Goal: Task Accomplishment & Management: Use online tool/utility

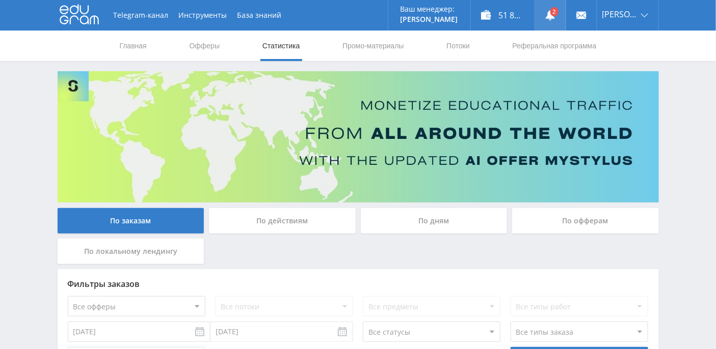
click at [561, 13] on link at bounding box center [550, 15] width 31 height 31
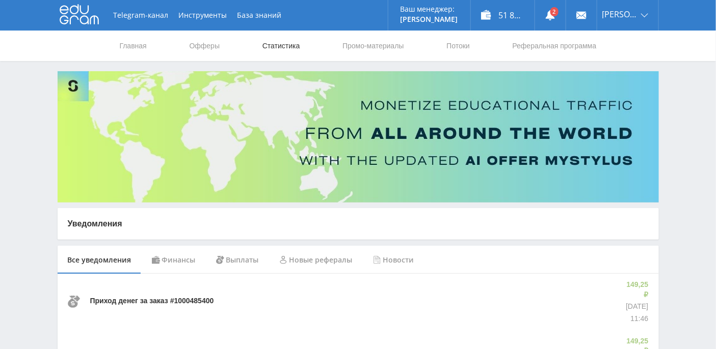
click at [292, 46] on link "Статистика" at bounding box center [281, 46] width 40 height 31
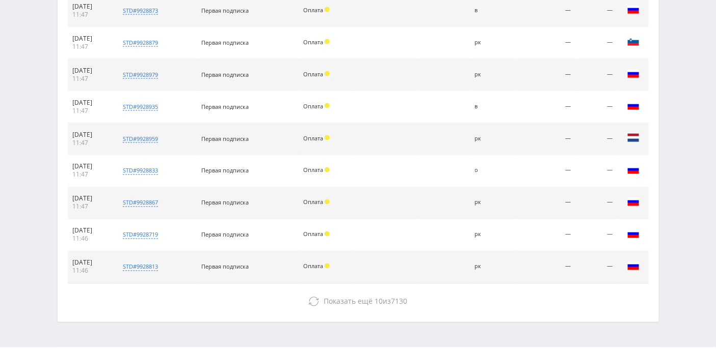
scroll to position [502, 0]
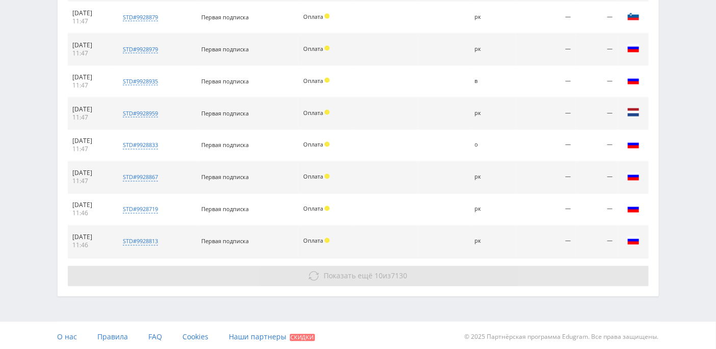
click at [346, 278] on span "Показать ещё" at bounding box center [347, 276] width 49 height 10
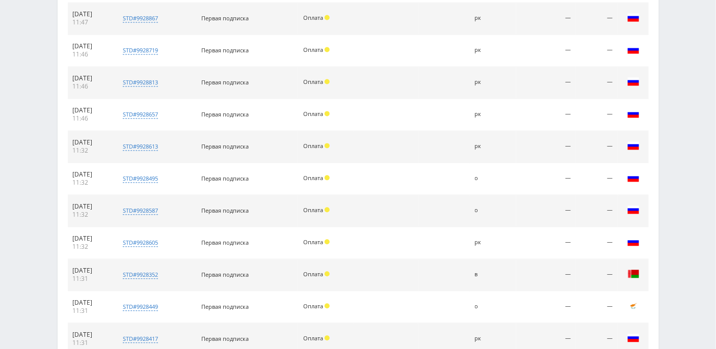
scroll to position [757, 0]
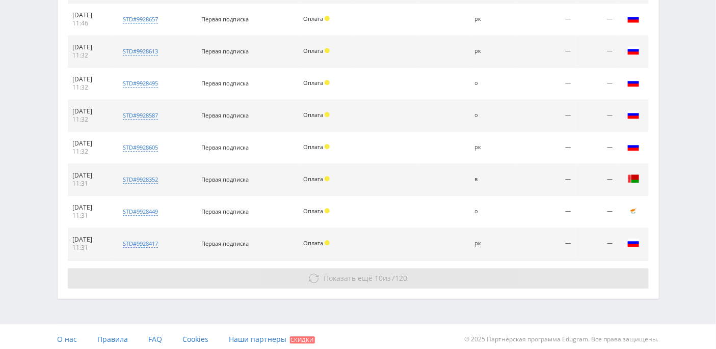
click at [342, 273] on span "Показать ещё" at bounding box center [347, 278] width 49 height 10
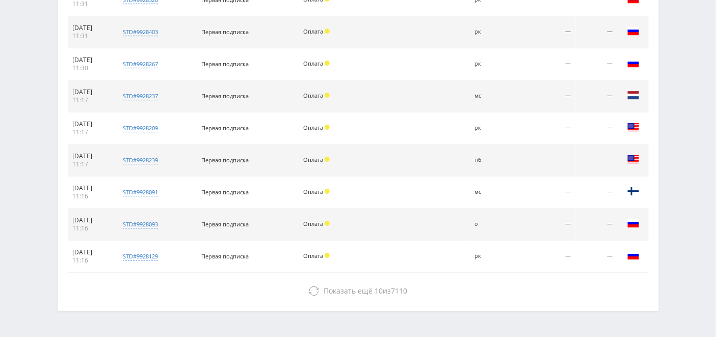
scroll to position [1044, 0]
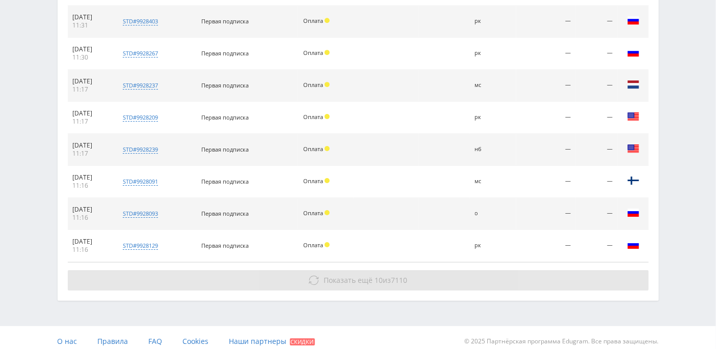
click at [332, 276] on span "Показать ещё" at bounding box center [347, 281] width 49 height 10
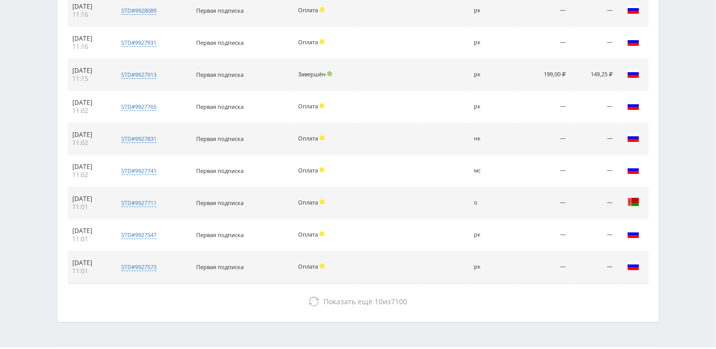
scroll to position [1330, 0]
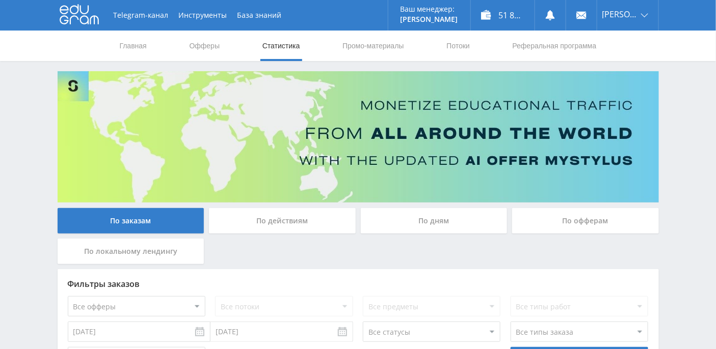
click at [440, 219] on div "По дням" at bounding box center [434, 220] width 147 height 25
click at [0, 0] on input "По дням" at bounding box center [0, 0] width 0 height 0
click at [565, 14] on link at bounding box center [550, 15] width 31 height 31
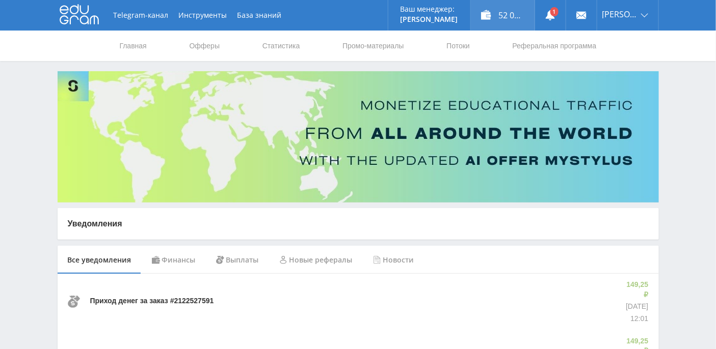
click at [520, 15] on div "52 011,31 ₽" at bounding box center [503, 15] width 64 height 31
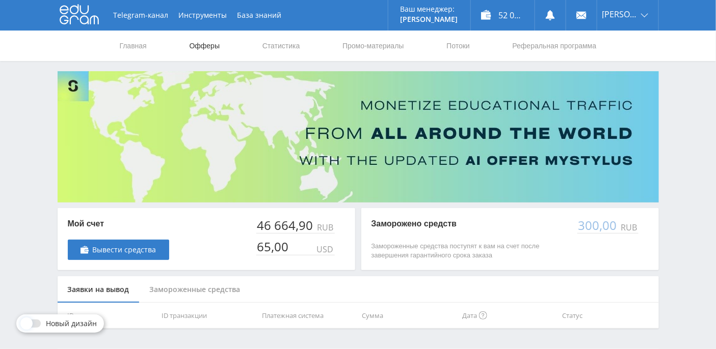
click at [211, 43] on link "Офферы" at bounding box center [204, 46] width 33 height 31
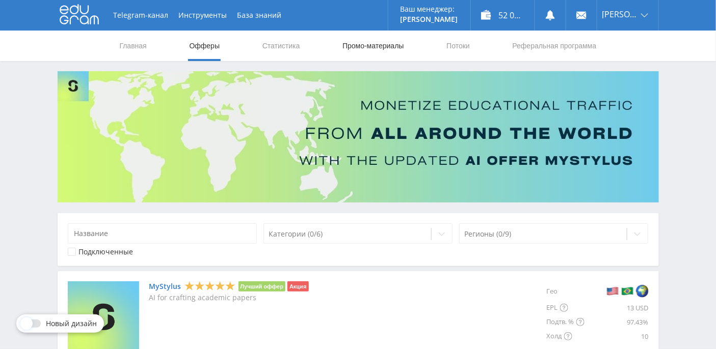
click at [347, 45] on link "Промо-материалы" at bounding box center [372, 46] width 63 height 31
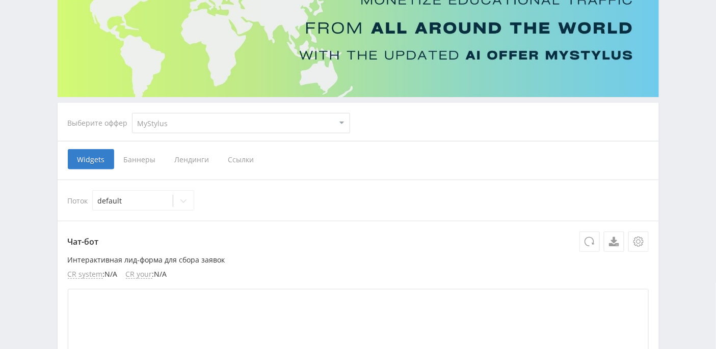
scroll to position [194, 0]
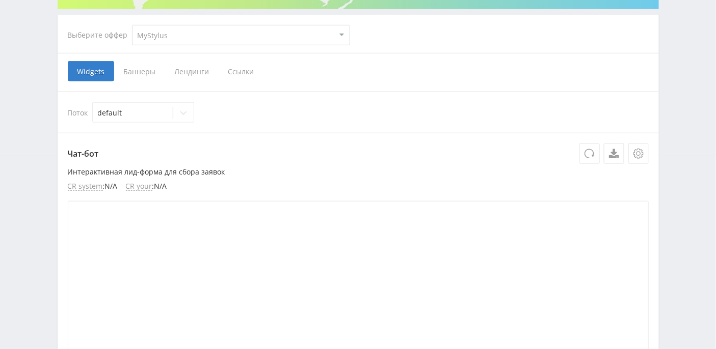
click at [213, 33] on select "MyStylus MyStylus - Revshare Кэмп Studybay Автор24 Studybay [GEOGRAPHIC_DATA] S…" at bounding box center [241, 35] width 218 height 20
select select "340"
click at [132, 25] on select "MyStylus MyStylus - Revshare Кэмп Studybay Автор24 Studybay [GEOGRAPHIC_DATA] S…" at bounding box center [241, 35] width 218 height 20
select select "340"
click at [180, 70] on span "Ссылки" at bounding box center [187, 71] width 45 height 20
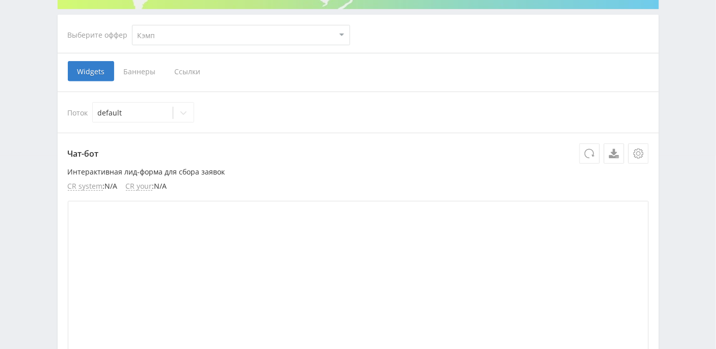
click at [0, 0] on input "Ссылки" at bounding box center [0, 0] width 0 height 0
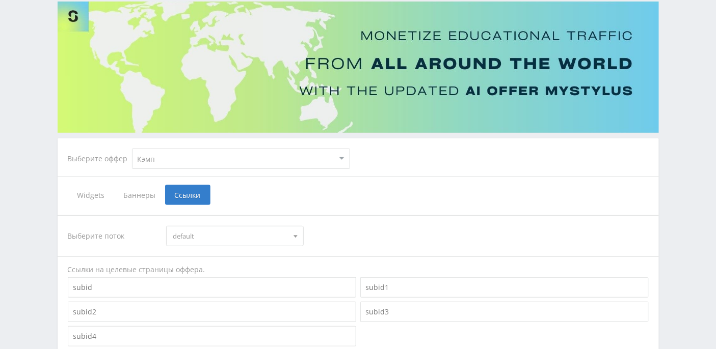
scroll to position [135, 0]
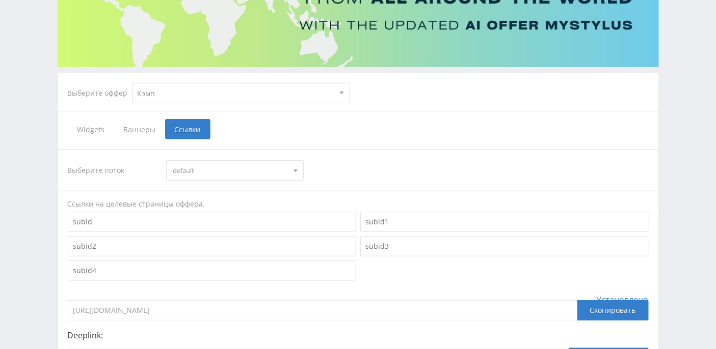
drag, startPoint x: 236, startPoint y: 310, endPoint x: 68, endPoint y: 307, distance: 168.1
click at [69, 309] on input "[URL][DOMAIN_NAME]" at bounding box center [322, 310] width 509 height 20
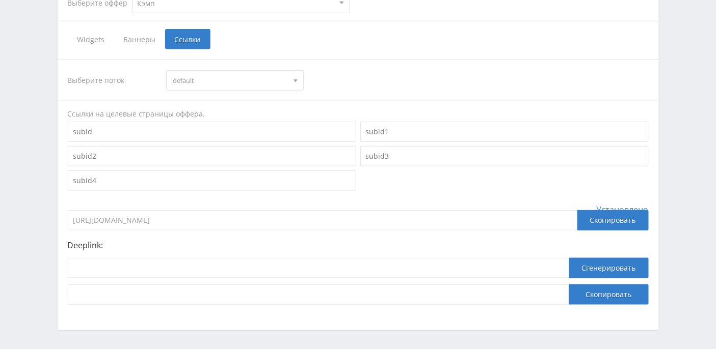
scroll to position [261, 0]
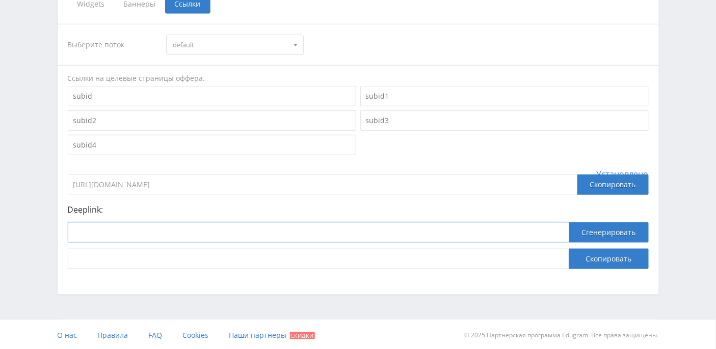
click at [195, 232] on input at bounding box center [318, 233] width 501 height 20
paste input "[URL]"
type input "[URL]"
click at [592, 234] on button "Сгенерировать" at bounding box center [608, 233] width 79 height 20
drag, startPoint x: 459, startPoint y: 260, endPoint x: 56, endPoint y: 254, distance: 402.9
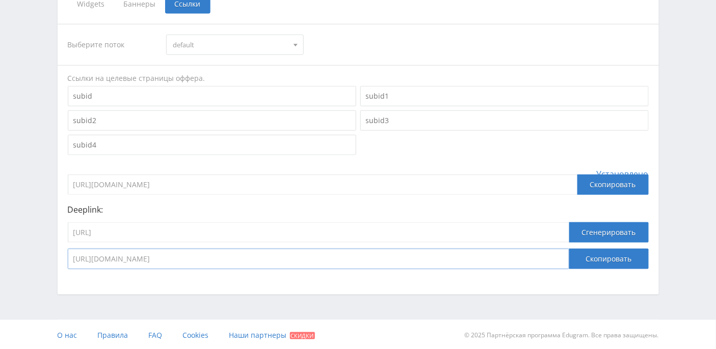
click at [56, 254] on div "Выберите оффер MyStylus MyStylus - Revshare Кэмп Studybay Автор24 Studybay [GEO…" at bounding box center [357, 52] width 611 height 485
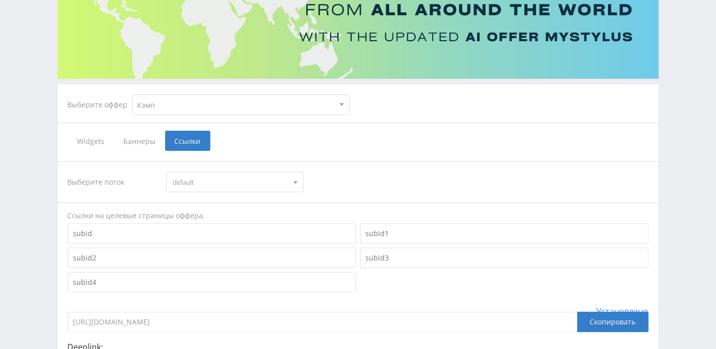
scroll to position [135, 0]
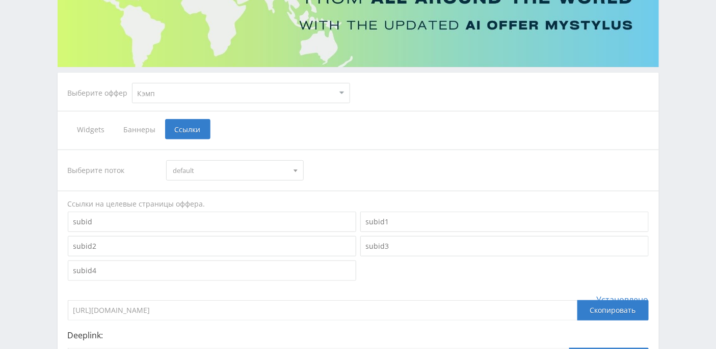
click at [295, 170] on span at bounding box center [295, 172] width 4 height 5
click at [295, 169] on span at bounding box center [295, 169] width 4 height 5
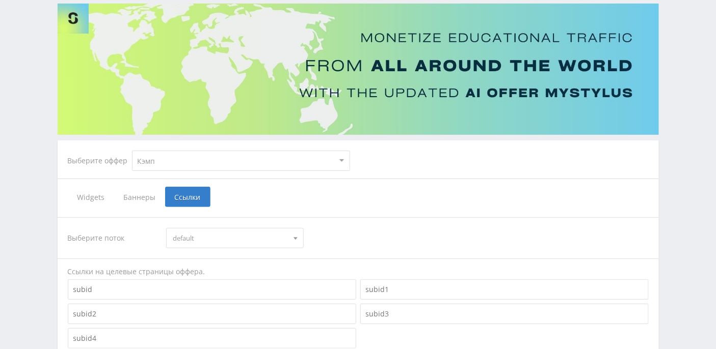
scroll to position [0, 0]
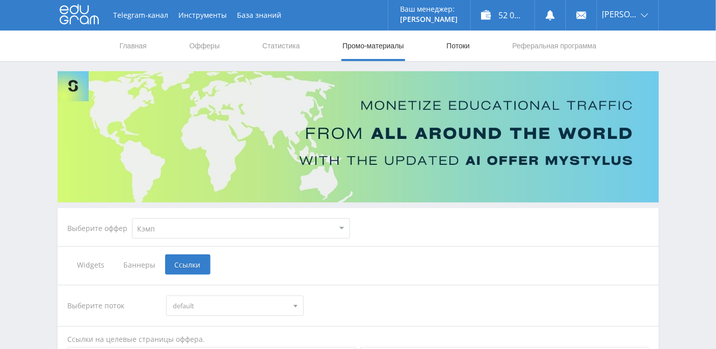
click at [458, 51] on link "Потоки" at bounding box center [457, 46] width 25 height 31
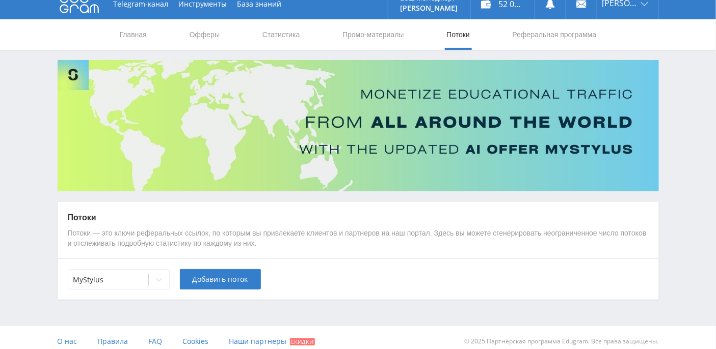
scroll to position [18, 0]
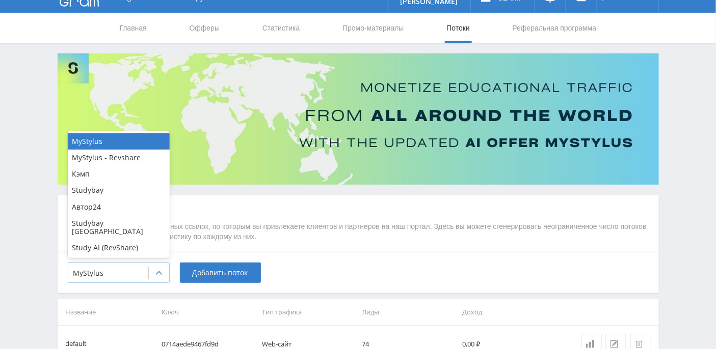
click at [155, 272] on icon at bounding box center [159, 273] width 8 height 8
click at [118, 180] on div "Кэмп" at bounding box center [119, 174] width 102 height 16
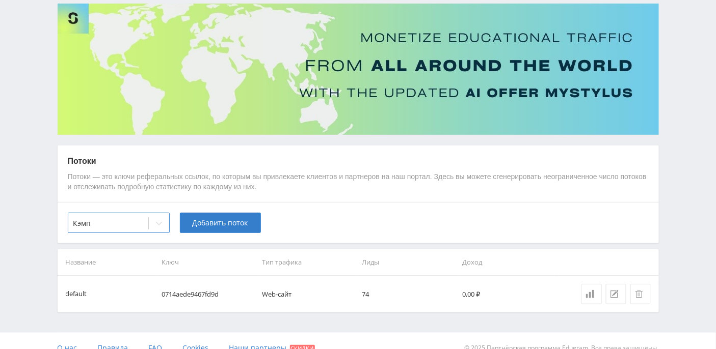
scroll to position [80, 0]
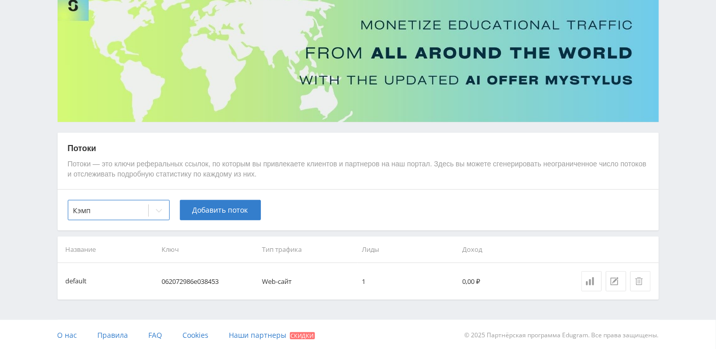
click at [312, 200] on div "option [PERSON_NAME], selected. Кэмп Добавить поток" at bounding box center [358, 209] width 601 height 41
click at [219, 211] on span "Добавить поток" at bounding box center [221, 210] width 56 height 8
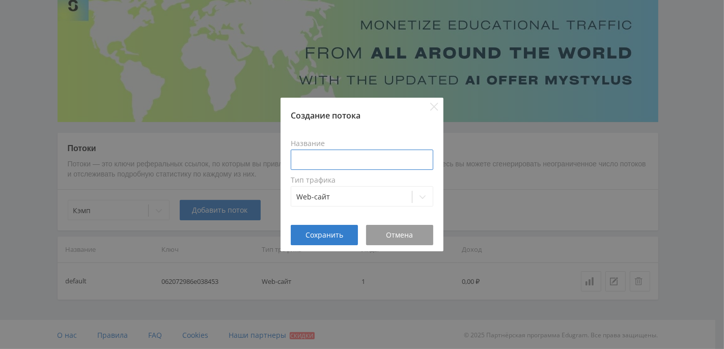
click at [310, 159] on input at bounding box center [362, 160] width 143 height 20
type input "курс"
click at [323, 236] on span "Сохранить" at bounding box center [325, 235] width 38 height 8
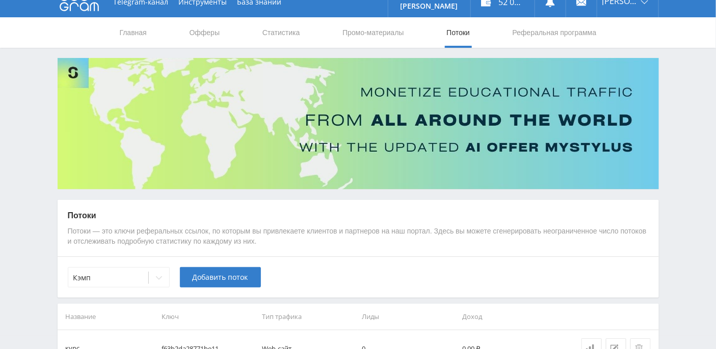
scroll to position [0, 0]
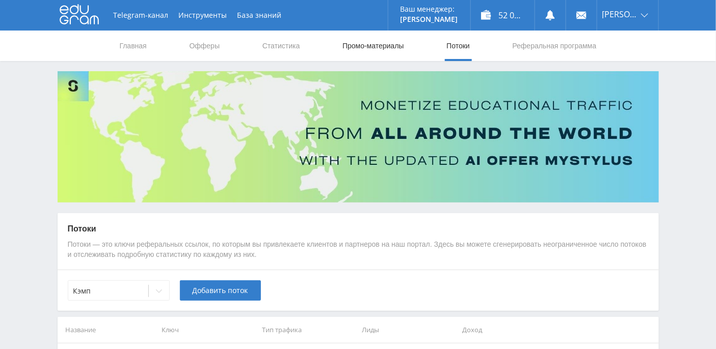
click at [363, 43] on link "Промо-материалы" at bounding box center [372, 46] width 63 height 31
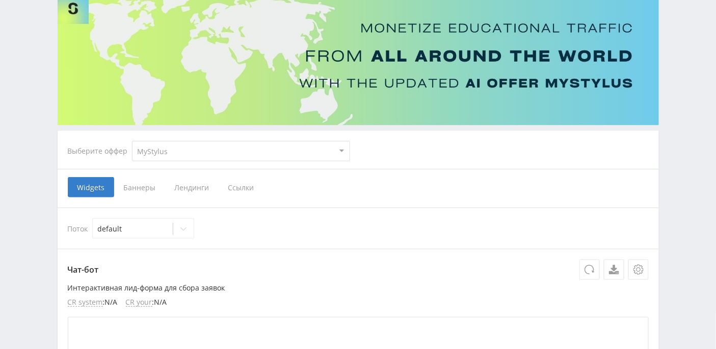
scroll to position [135, 0]
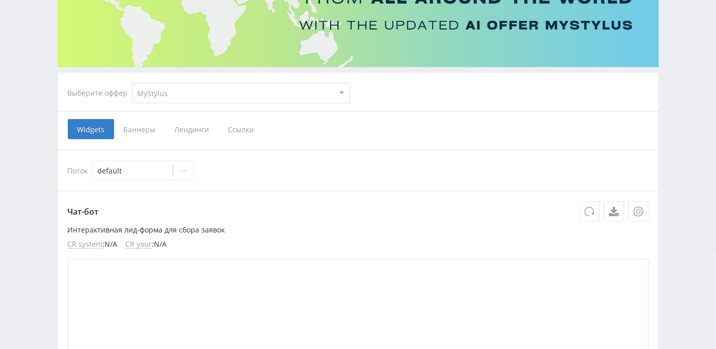
click at [343, 92] on select "MyStylus MyStylus - Revshare Кэмп Studybay Автор24 Studybay [GEOGRAPHIC_DATA] S…" at bounding box center [241, 93] width 218 height 20
select select "340"
click at [132, 83] on select "MyStylus MyStylus - Revshare Кэмп Studybay Автор24 Studybay [GEOGRAPHIC_DATA] S…" at bounding box center [241, 93] width 218 height 20
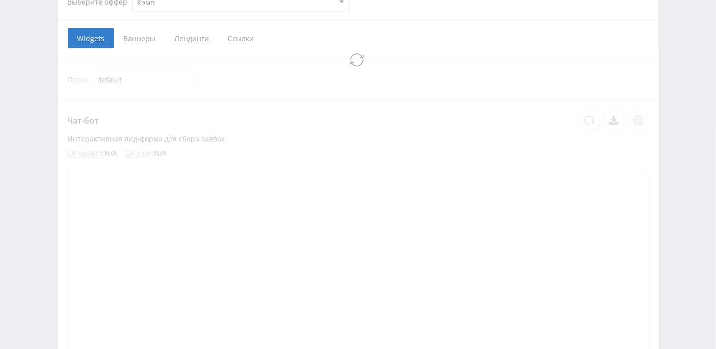
select select "340"
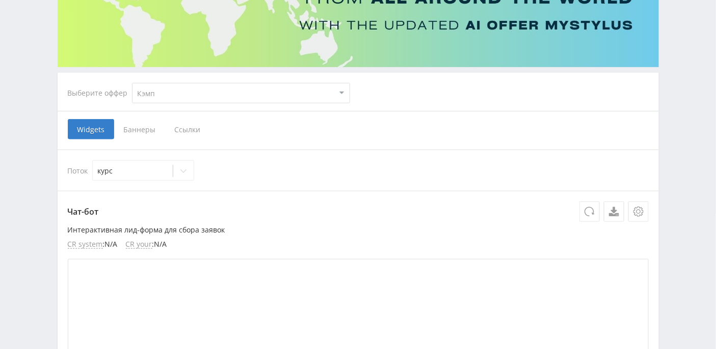
click at [191, 124] on span "Ссылки" at bounding box center [187, 129] width 45 height 20
click at [0, 0] on input "Ссылки" at bounding box center [0, 0] width 0 height 0
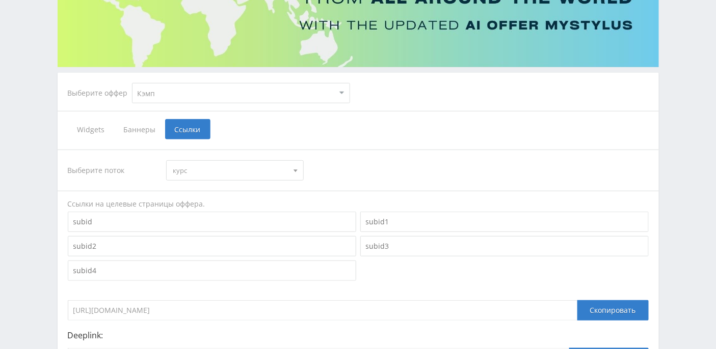
scroll to position [261, 0]
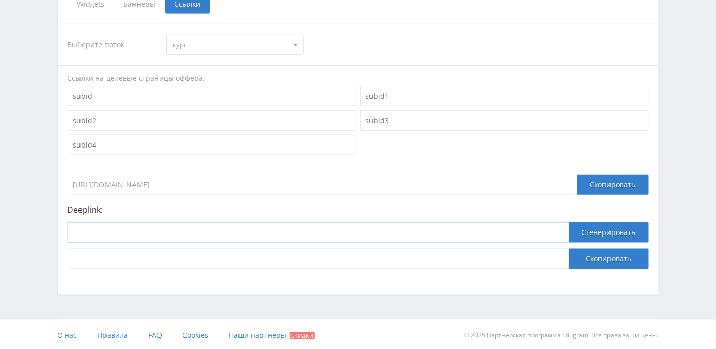
click at [206, 233] on input at bounding box center [318, 233] width 501 height 20
paste input "[URL]"
type input "[URL]"
click at [582, 230] on button "Сгенерировать" at bounding box center [608, 233] width 79 height 20
click at [621, 261] on button "Скопировать" at bounding box center [608, 259] width 79 height 20
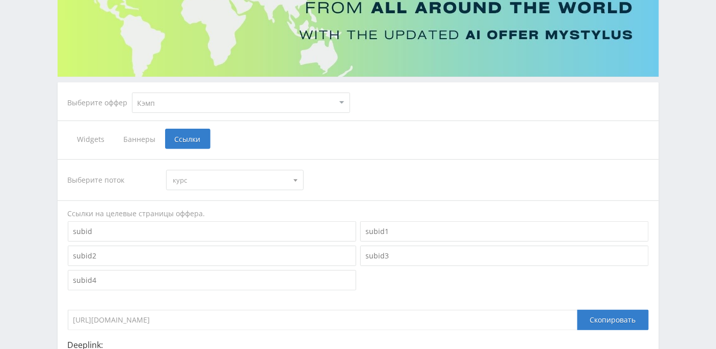
scroll to position [0, 0]
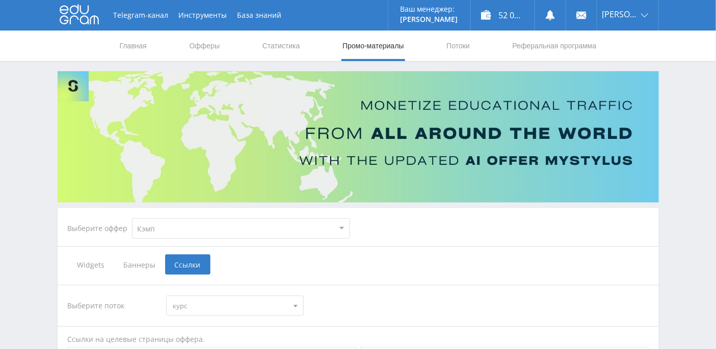
click at [383, 47] on link "Промо-материалы" at bounding box center [372, 46] width 63 height 31
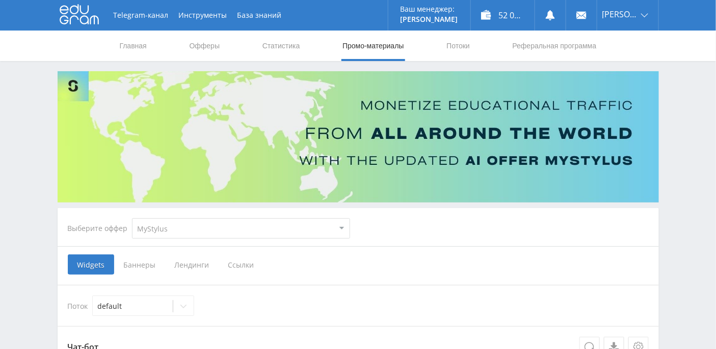
click at [358, 47] on link "Промо-материалы" at bounding box center [372, 46] width 63 height 31
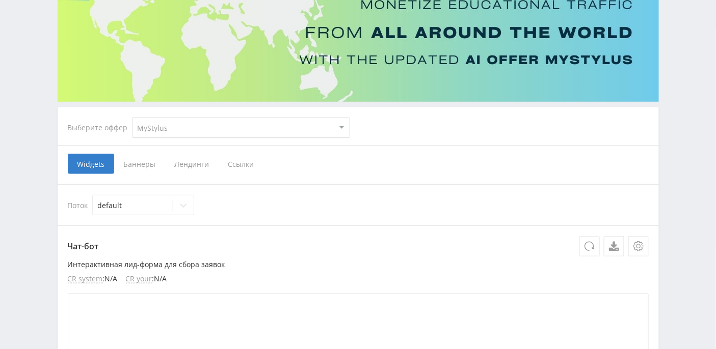
scroll to position [135, 0]
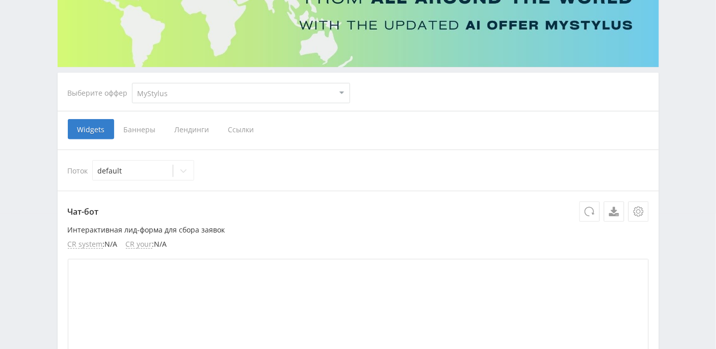
click at [342, 98] on select "MyStylus MyStylus - Revshare Кэмп Studybay Автор24 Studybay [GEOGRAPHIC_DATA] S…" at bounding box center [241, 93] width 218 height 20
select select "376"
click at [132, 83] on select "MyStylus MyStylus - Revshare Кэмп Studybay Автор24 Studybay [GEOGRAPHIC_DATA] S…" at bounding box center [241, 93] width 218 height 20
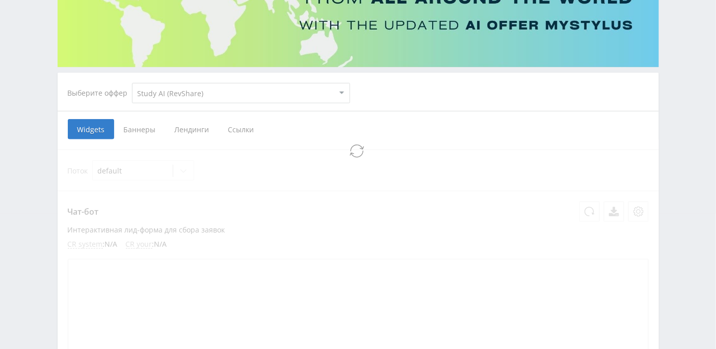
select select "376"
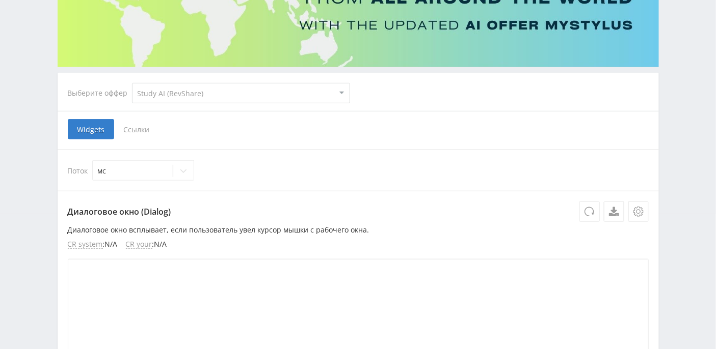
click at [137, 127] on span "Ссылки" at bounding box center [136, 129] width 45 height 20
click at [0, 0] on input "Ссылки" at bounding box center [0, 0] width 0 height 0
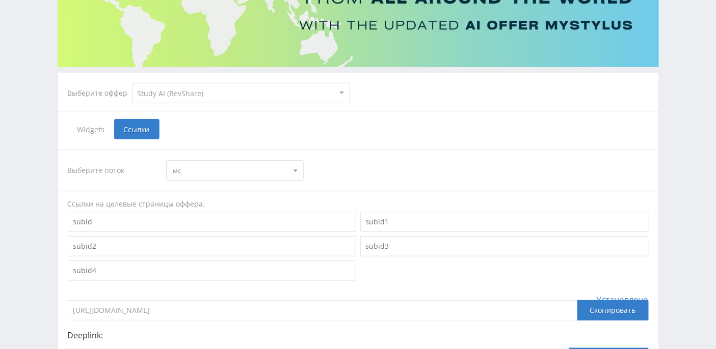
click at [299, 168] on div at bounding box center [295, 170] width 15 height 19
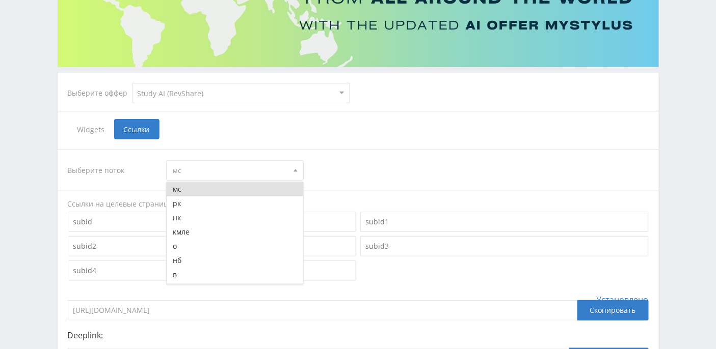
click at [383, 150] on hr at bounding box center [358, 150] width 601 height 1
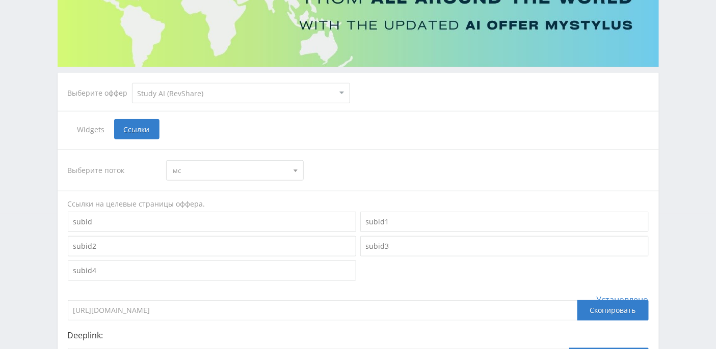
click at [286, 173] on span "мс" at bounding box center [230, 170] width 115 height 19
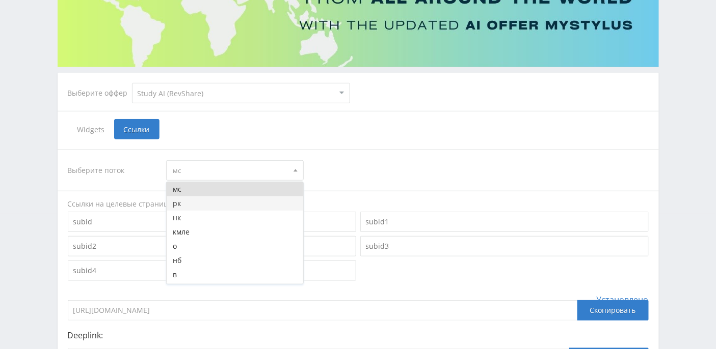
click at [230, 203] on button "рк" at bounding box center [235, 204] width 136 height 14
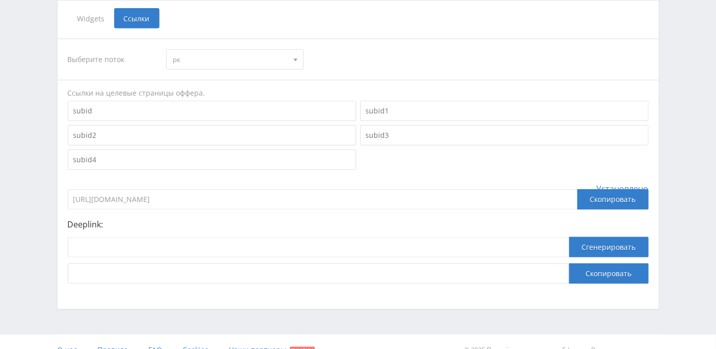
scroll to position [261, 0]
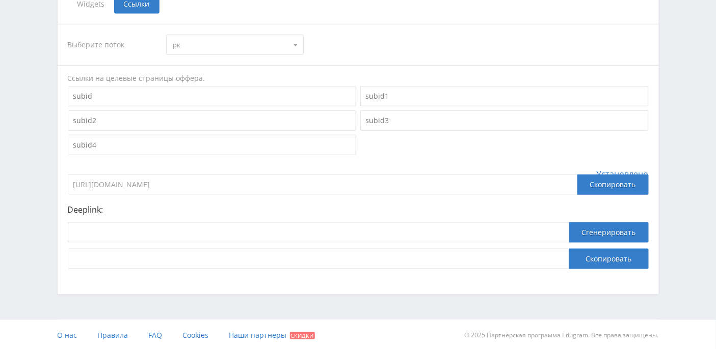
drag, startPoint x: 238, startPoint y: 181, endPoint x: 41, endPoint y: 179, distance: 197.6
click at [41, 179] on div "Telegram-канал Инструменты База знаний Ваш менеджер: [PERSON_NAME] Alex Online …" at bounding box center [358, 45] width 716 height 612
click at [226, 225] on input at bounding box center [318, 233] width 501 height 20
paste input "[URL]"
type input "[URL]"
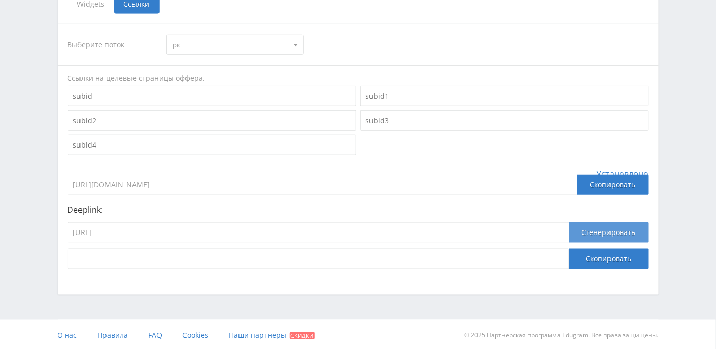
click at [605, 232] on button "Сгенерировать" at bounding box center [608, 233] width 79 height 20
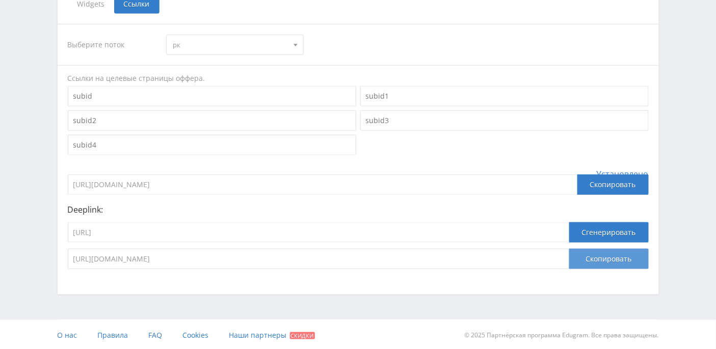
click at [613, 260] on button "Скопировать" at bounding box center [608, 259] width 79 height 20
